Goal: Task Accomplishment & Management: Complete application form

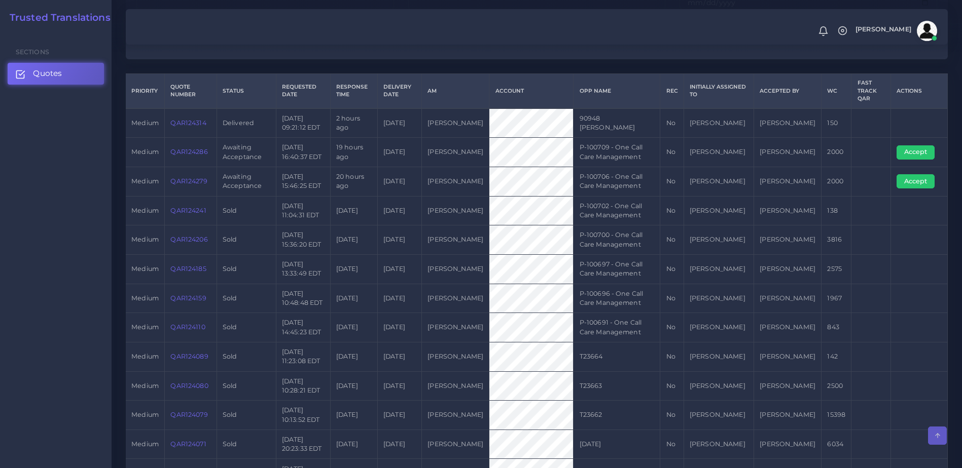
scroll to position [181, 0]
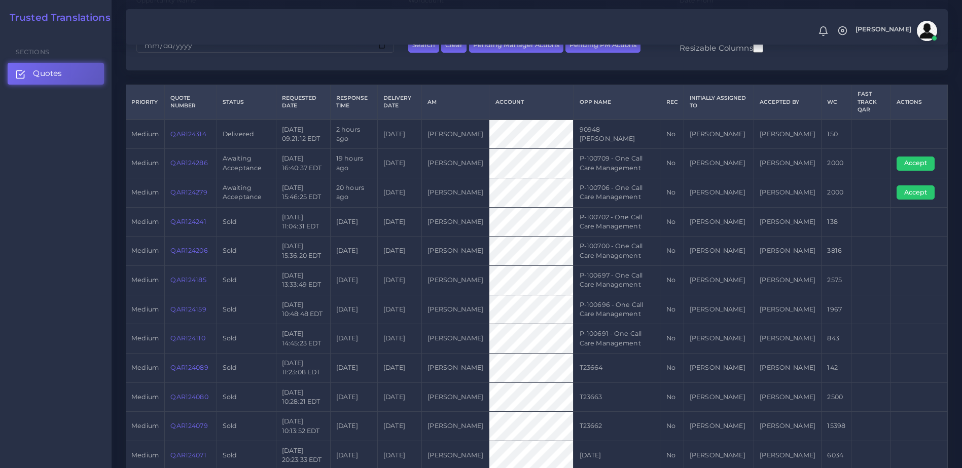
click at [189, 189] on link "QAR124279" at bounding box center [188, 193] width 36 height 8
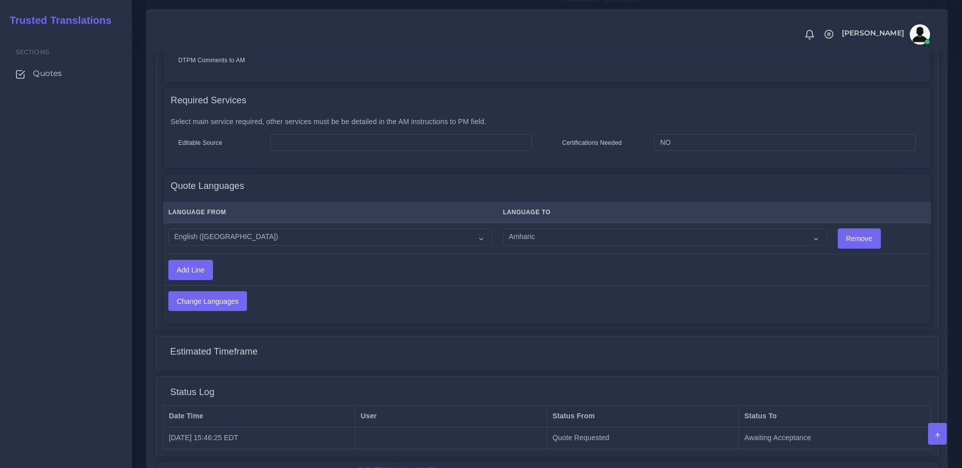
scroll to position [440, 0]
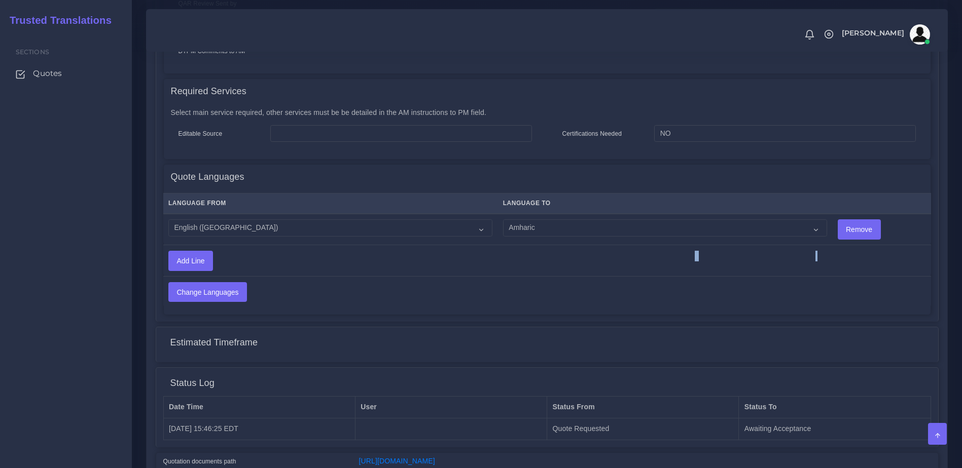
drag, startPoint x: 949, startPoint y: 278, endPoint x: 965, endPoint y: 250, distance: 32.3
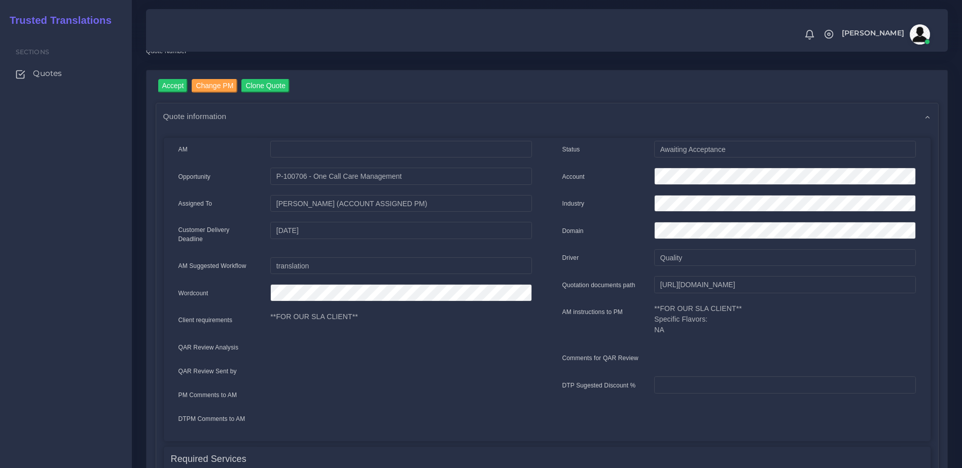
click at [172, 76] on div "Accept Change PM Clone Quote Quote information AM Status" at bounding box center [547, 465] width 800 height 790
click at [174, 83] on input "Accept" at bounding box center [173, 86] width 30 height 14
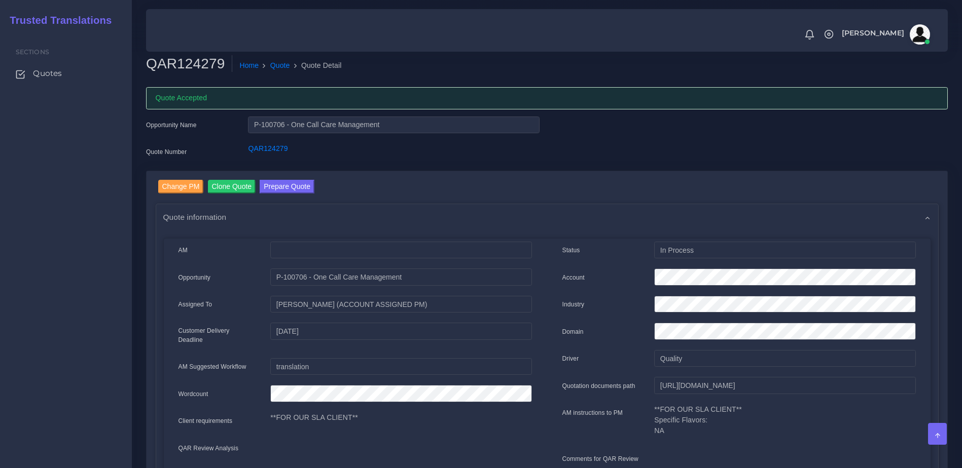
click at [282, 185] on button "Prepare Quote" at bounding box center [287, 187] width 55 height 14
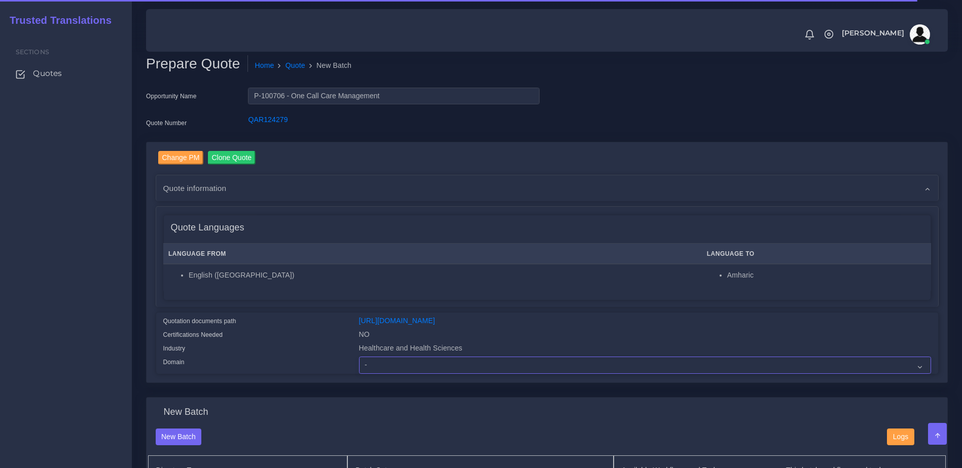
click at [389, 374] on select "- Advertising and Media Agriculture, Forestry and Fishing Architecture, Buildin…" at bounding box center [645, 365] width 572 height 17
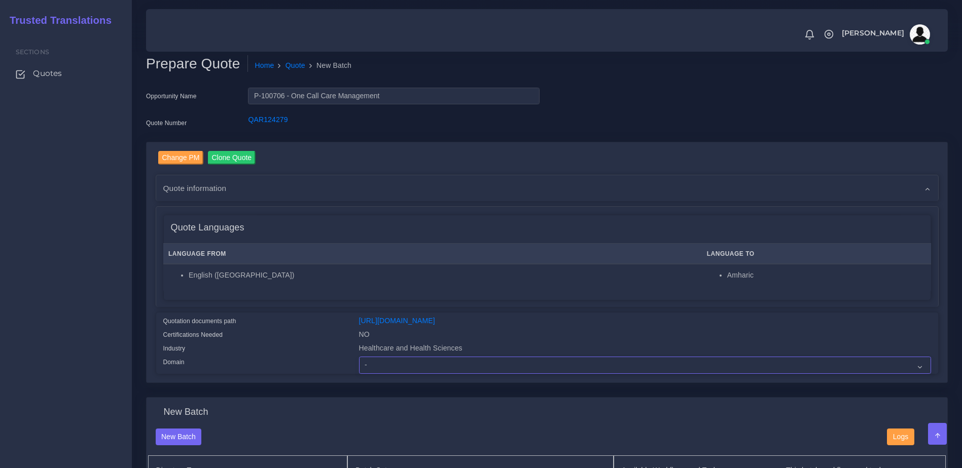
select select "Healthcare and Health Sciences"
click at [359, 364] on select "- Advertising and Media Agriculture, Forestry and Fishing Architecture, Buildin…" at bounding box center [645, 365] width 572 height 17
drag, startPoint x: 259, startPoint y: 343, endPoint x: 280, endPoint y: 334, distance: 23.4
click at [269, 342] on div "Certifications Needed" at bounding box center [254, 337] width 196 height 14
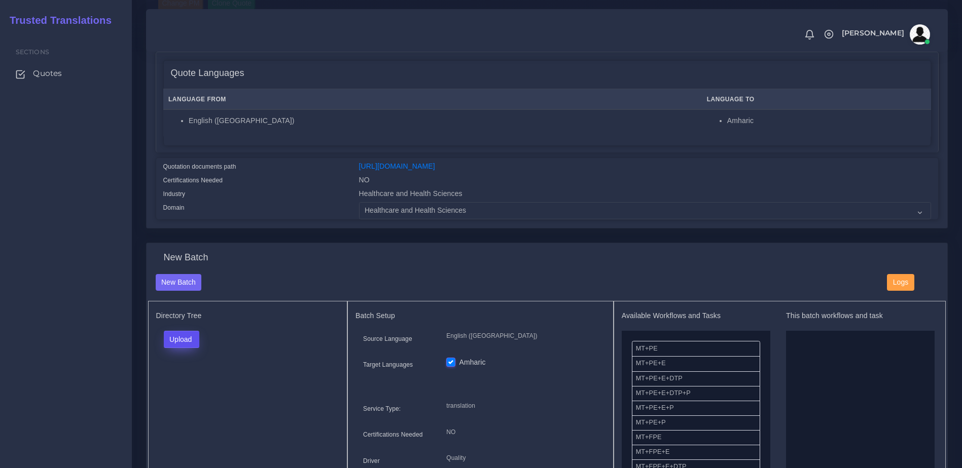
click at [185, 342] on button "Upload" at bounding box center [182, 339] width 36 height 17
click at [191, 385] on label "Files" at bounding box center [199, 378] width 70 height 13
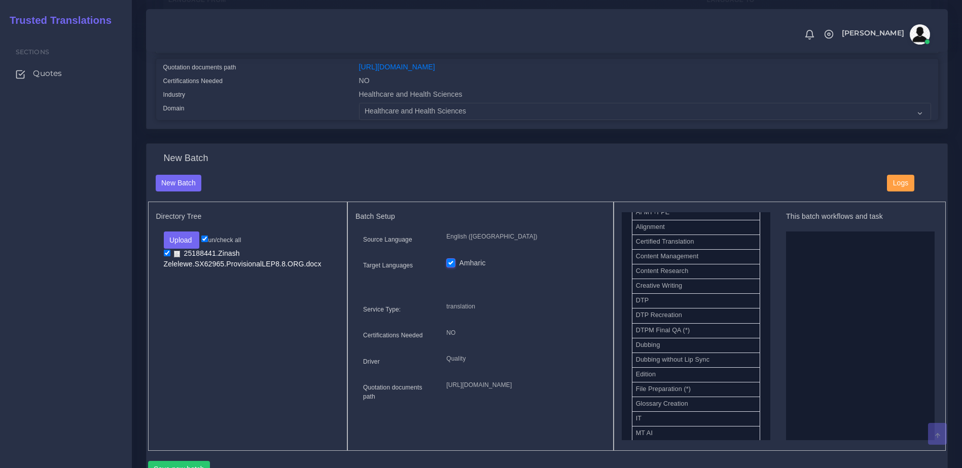
scroll to position [333, 0]
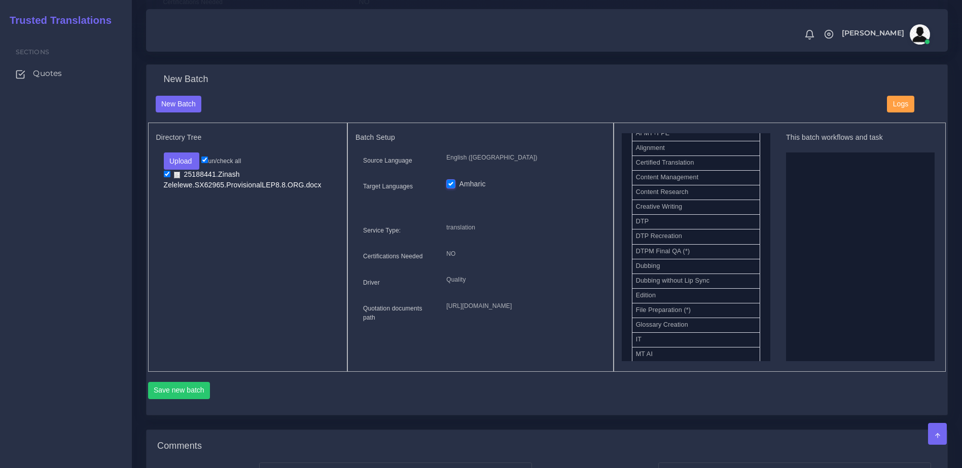
drag, startPoint x: 669, startPoint y: 245, endPoint x: 866, endPoint y: 259, distance: 198.2
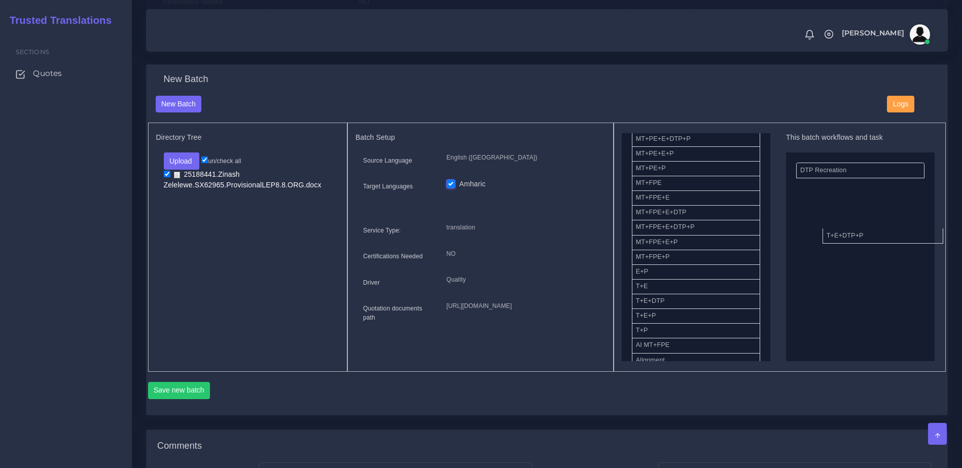
drag, startPoint x: 703, startPoint y: 321, endPoint x: 863, endPoint y: 234, distance: 182.1
click at [195, 399] on button "Save new batch" at bounding box center [179, 390] width 62 height 17
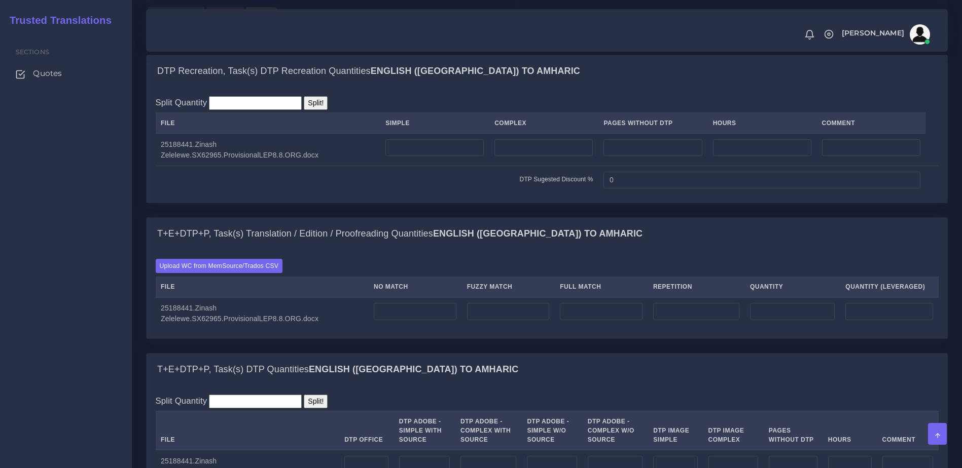
scroll to position [711, 0]
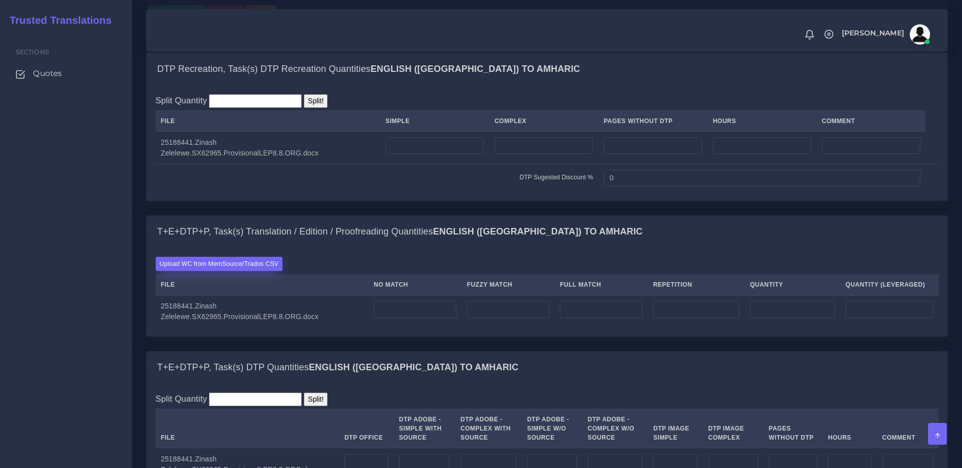
click at [249, 271] on label "Upload WC from MemSource/Trados CSV" at bounding box center [219, 264] width 127 height 14
click at [0, 0] on input "Upload WC from MemSource/Trados CSV" at bounding box center [0, 0] width 0 height 0
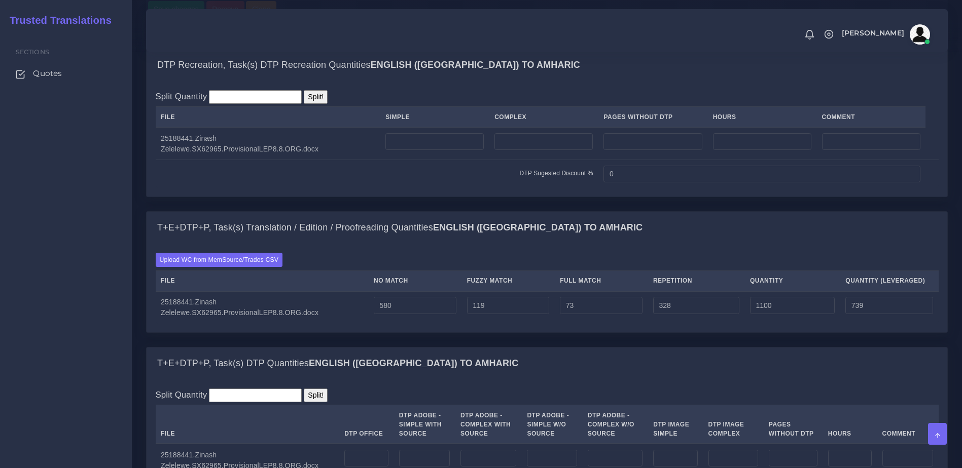
scroll to position [749, 0]
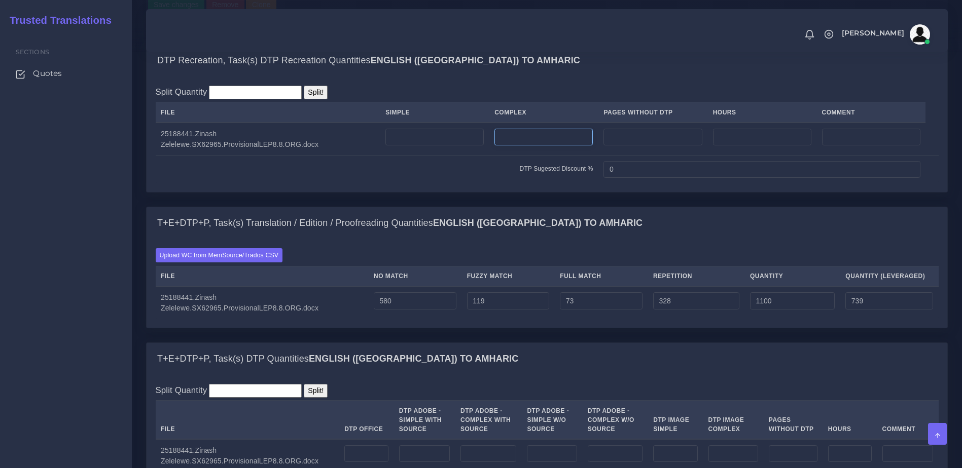
click at [521, 146] on input "number" at bounding box center [543, 137] width 98 height 17
type input "3"
click at [409, 184] on tbody "25188441.Zinash Zelelewe.SX62965.ProvisionalLEP8.8.ORG.docx 3 DTP Sugested Disc…" at bounding box center [547, 153] width 783 height 61
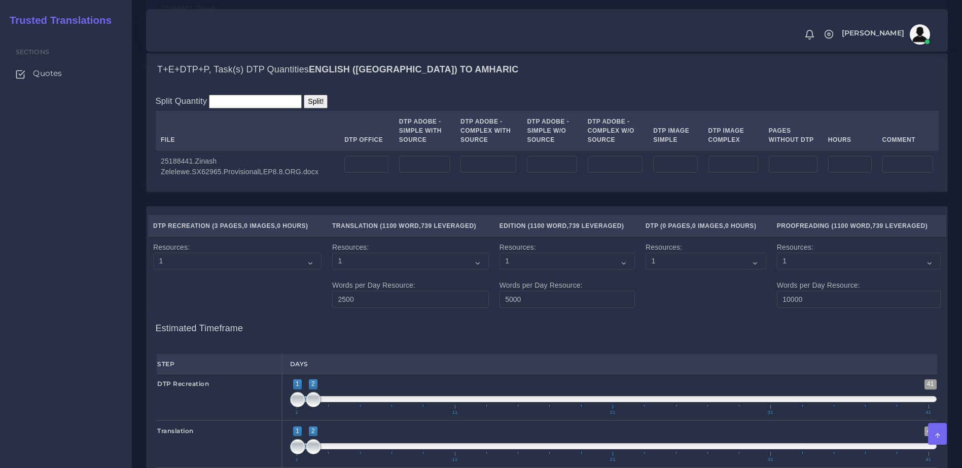
scroll to position [1063, 0]
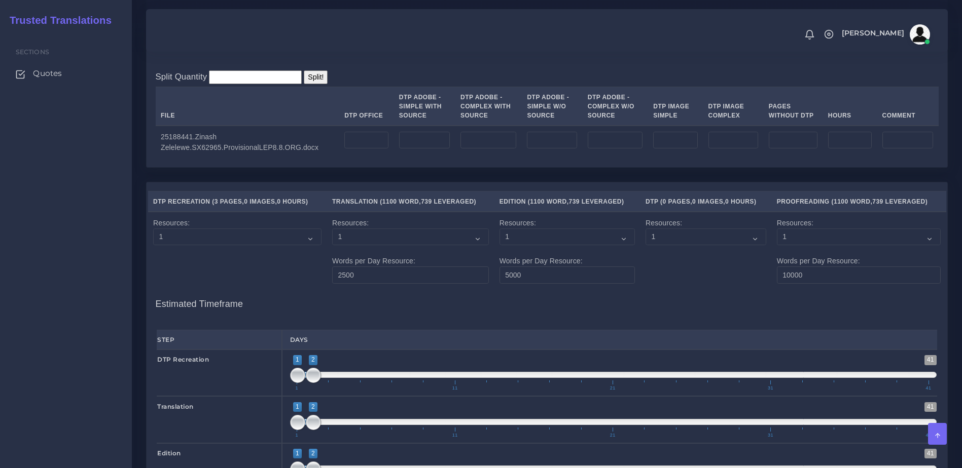
type input "1"
click at [353, 149] on input "number" at bounding box center [366, 140] width 44 height 17
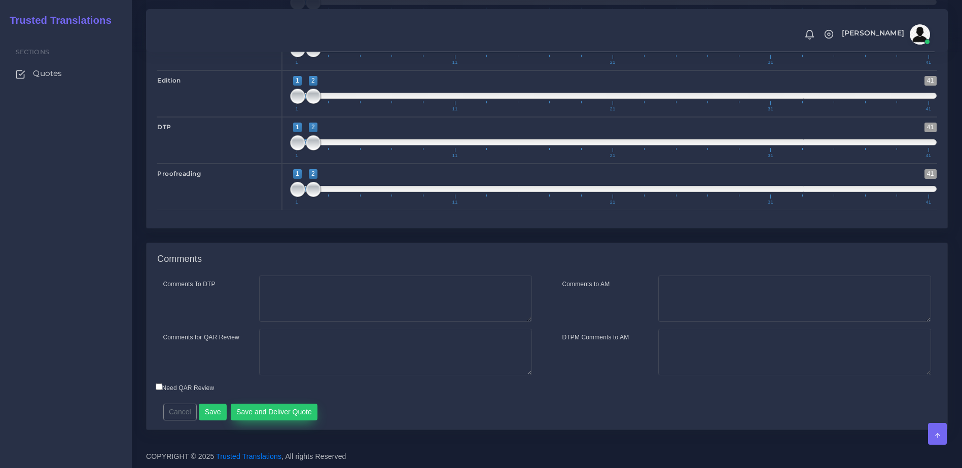
type input "4"
drag, startPoint x: 299, startPoint y: 407, endPoint x: 293, endPoint y: 408, distance: 6.1
click at [293, 408] on button "Save and Deliver Quote" at bounding box center [274, 412] width 87 height 17
